Goal: Task Accomplishment & Management: Manage account settings

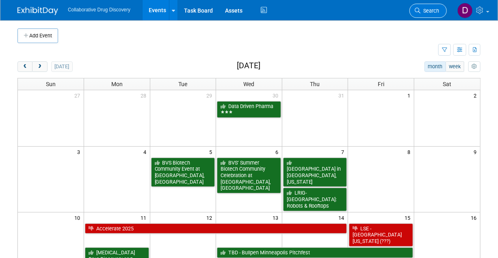
click at [418, 8] on icon at bounding box center [417, 11] width 6 height 6
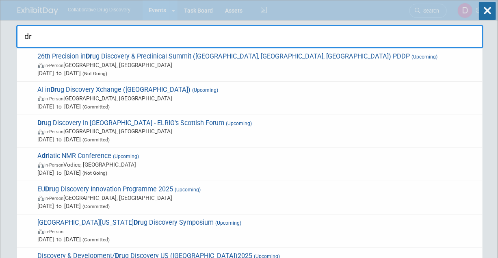
type input "d"
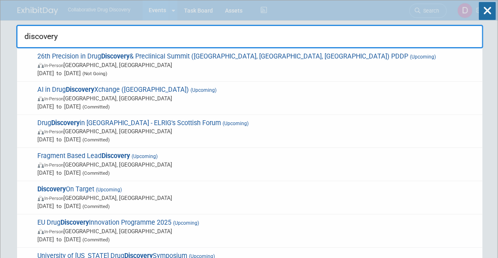
scroll to position [145, 0]
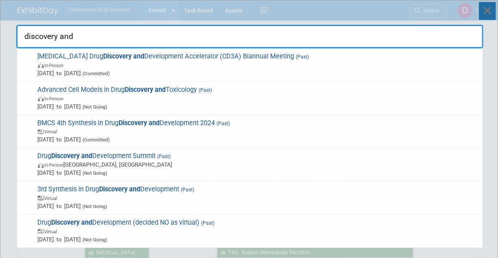
type input "discovery and"
click at [487, 9] on icon at bounding box center [487, 11] width 17 height 18
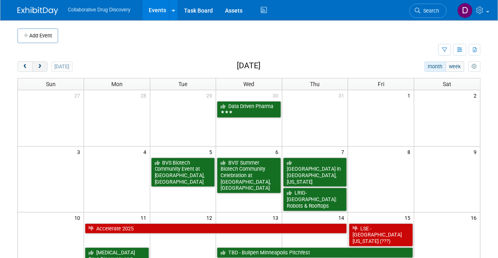
click at [39, 65] on span "next" at bounding box center [40, 66] width 6 height 5
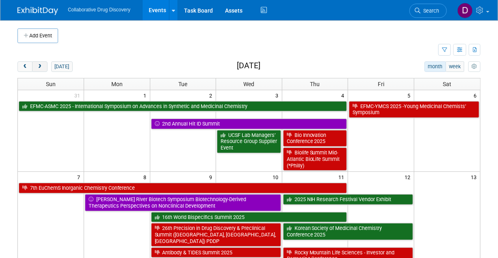
click at [39, 65] on span "next" at bounding box center [40, 66] width 6 height 5
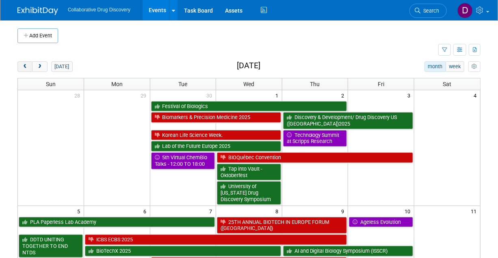
click at [26, 65] on span "prev" at bounding box center [25, 66] width 6 height 5
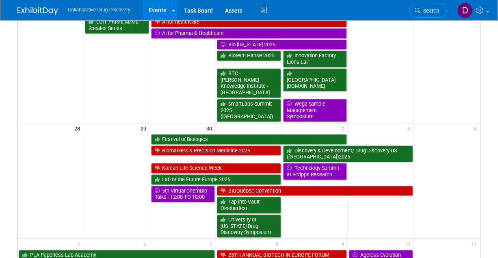
scroll to position [685, 0]
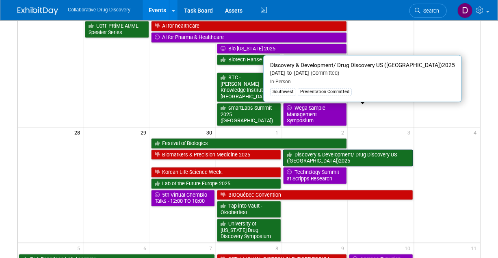
click at [292, 149] on link "Discovery & Development/ Drug Discovery US ([GEOGRAPHIC_DATA])2025" at bounding box center [348, 157] width 130 height 17
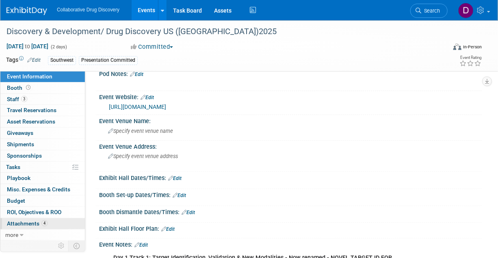
scroll to position [4, 0]
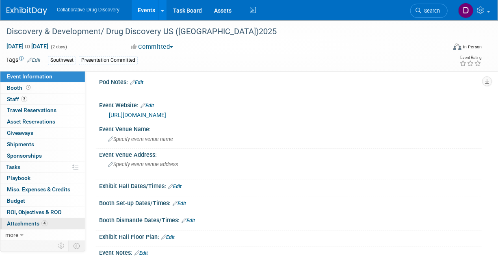
click at [37, 222] on span "Attachments 4" at bounding box center [27, 223] width 41 height 6
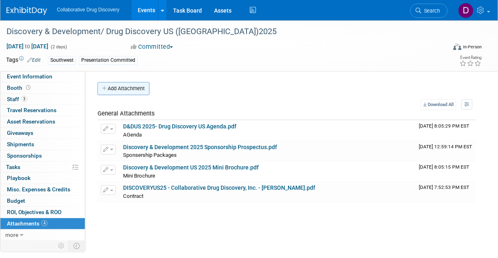
click at [121, 82] on button "Add Attachment" at bounding box center [123, 88] width 52 height 13
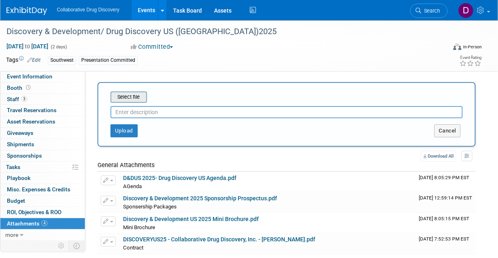
click at [123, 96] on input "file" at bounding box center [98, 97] width 97 height 10
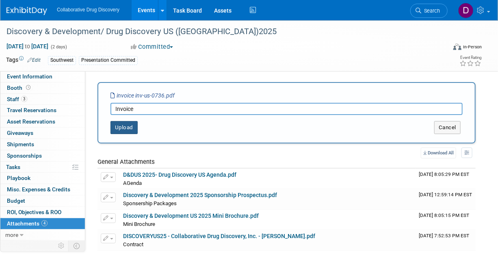
type input "Invoice"
click at [129, 123] on button "Upload" at bounding box center [123, 127] width 27 height 13
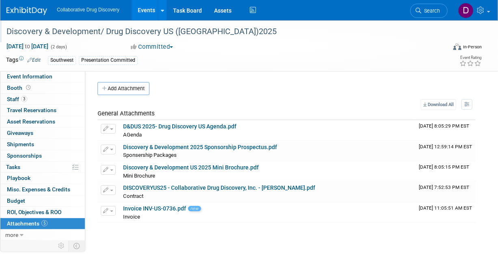
click at [102, 32] on div "Discovery & Development/ Drug Discovery US ([GEOGRAPHIC_DATA])2025" at bounding box center [222, 31] width 437 height 15
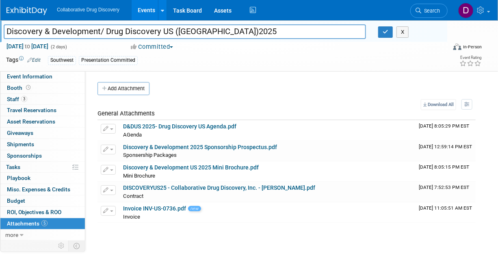
click at [102, 32] on input "Discovery & Development/ Drug Discovery US ([GEOGRAPHIC_DATA])2025" at bounding box center [185, 31] width 362 height 14
click at [112, 37] on input "Discovery & Development/ Drug Discovery US ([GEOGRAPHIC_DATA])2025" at bounding box center [185, 31] width 362 height 14
click at [41, 75] on span "Event Information" at bounding box center [29, 76] width 45 height 6
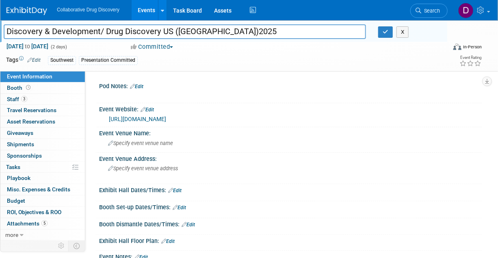
click at [143, 116] on link "https://oxfordglobal.com/discovery-development" at bounding box center [137, 119] width 57 height 6
